Goal: Task Accomplishment & Management: Manage account settings

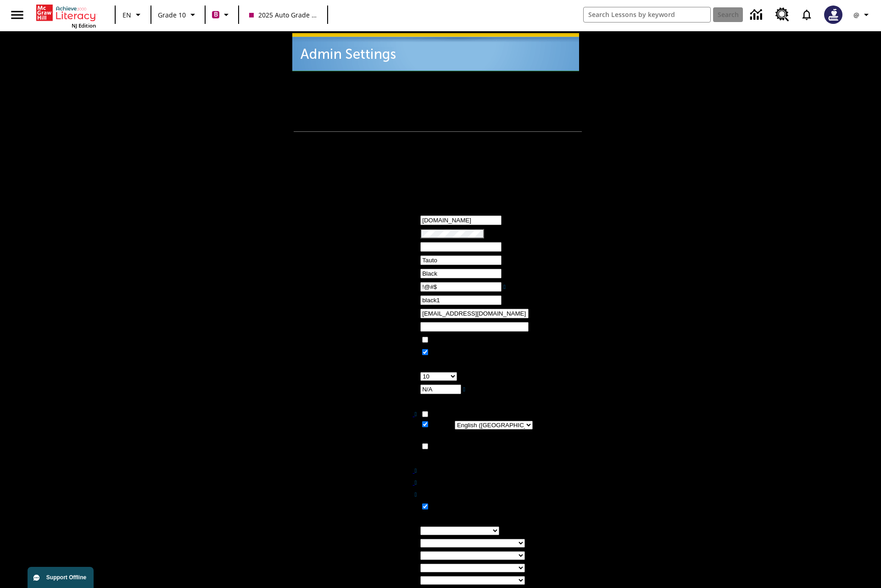
type input "!@#$"
click at [863, 15] on icon "Profile/Settings" at bounding box center [866, 14] width 11 height 11
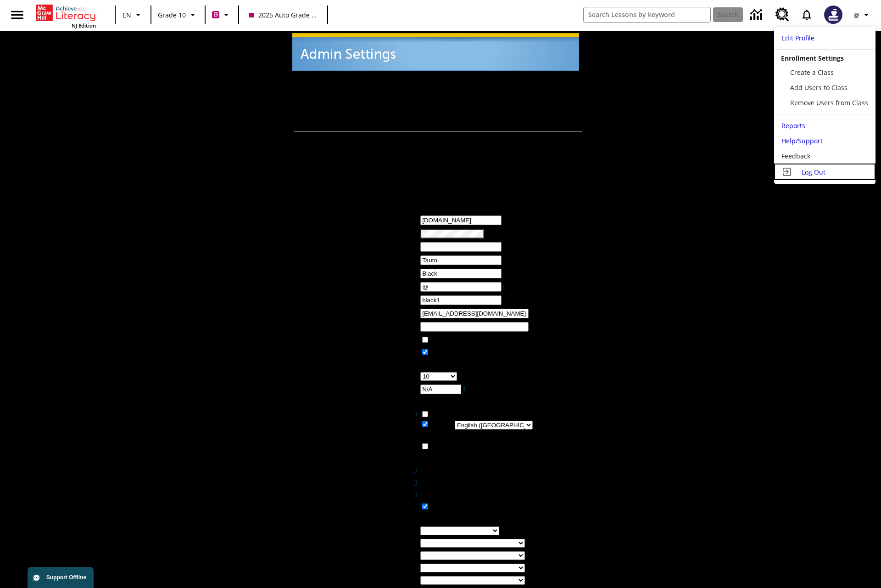
click at [824, 172] on span "Log Out" at bounding box center [814, 172] width 24 height 9
